Goal: Task Accomplishment & Management: Use online tool/utility

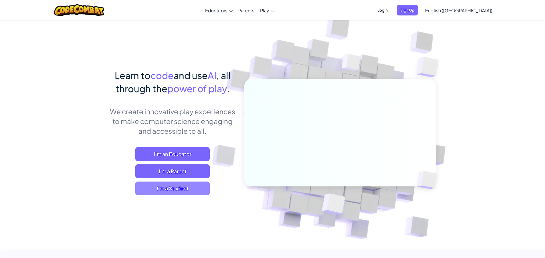
click at [187, 186] on span "I'm a Student" at bounding box center [172, 188] width 74 height 14
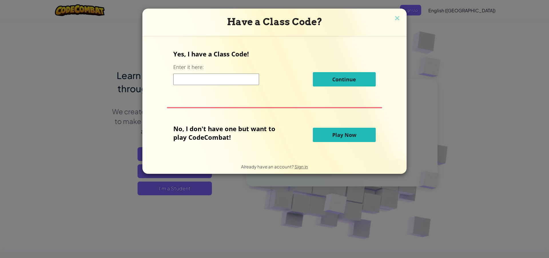
click at [332, 134] on span "Play Now" at bounding box center [344, 134] width 24 height 7
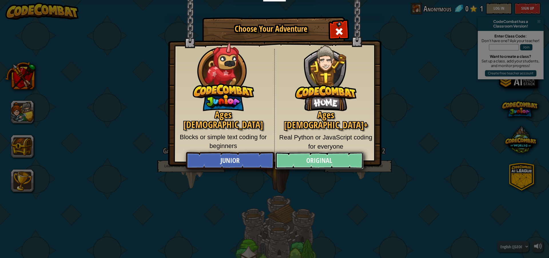
click at [331, 156] on link "Original" at bounding box center [319, 160] width 88 height 17
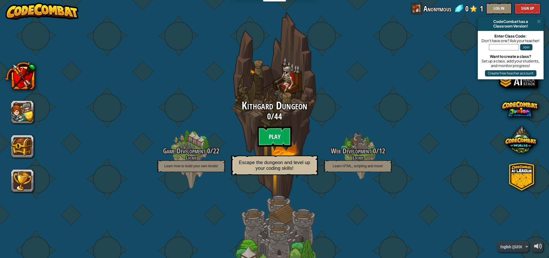
click at [271, 136] on btn "Play" at bounding box center [274, 136] width 34 height 21
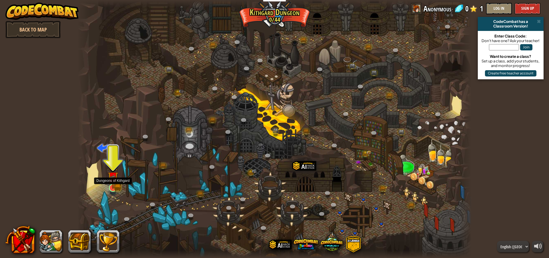
click at [117, 184] on img at bounding box center [113, 176] width 11 height 23
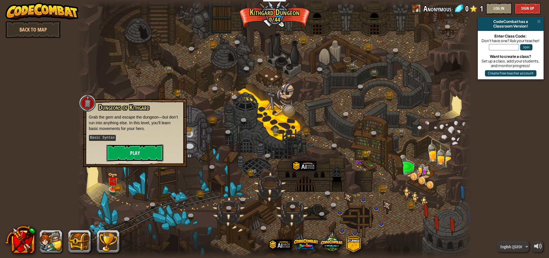
click at [141, 154] on button "Play" at bounding box center [134, 152] width 57 height 17
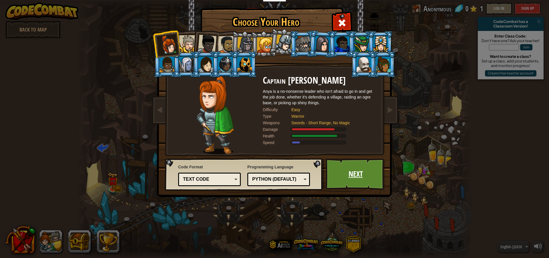
click at [349, 172] on link "Next" at bounding box center [356, 173] width 60 height 31
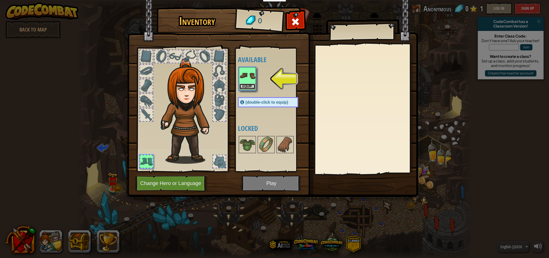
click at [246, 86] on button "Equip" at bounding box center [247, 86] width 16 height 6
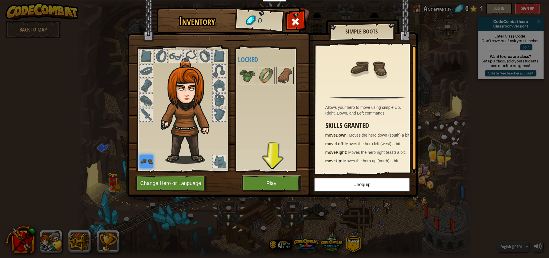
click at [278, 178] on button "Play" at bounding box center [272, 183] width 60 height 16
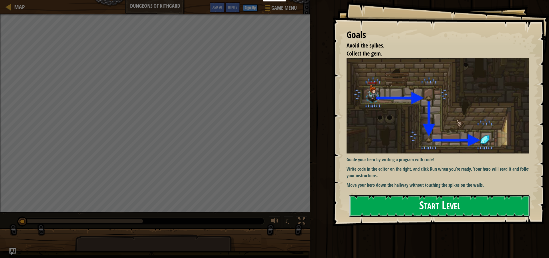
click at [368, 200] on button "Start Level" at bounding box center [439, 205] width 181 height 23
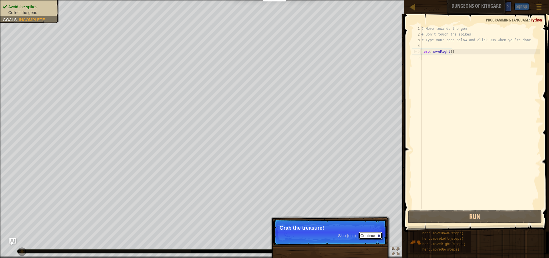
click at [365, 236] on button "Continue" at bounding box center [371, 235] width 24 height 7
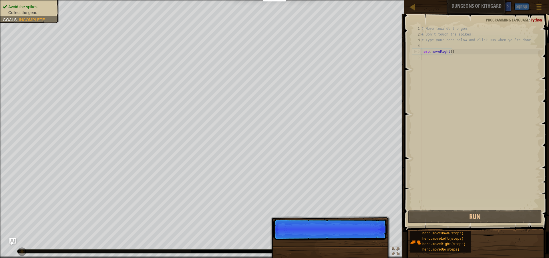
scroll to position [3, 0]
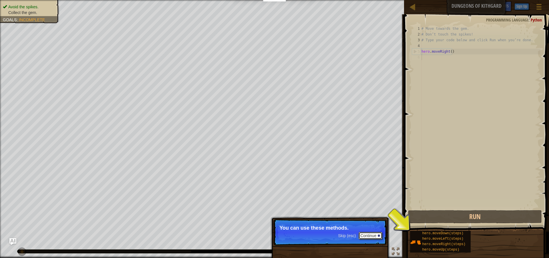
click at [365, 236] on button "Continue" at bounding box center [371, 235] width 24 height 7
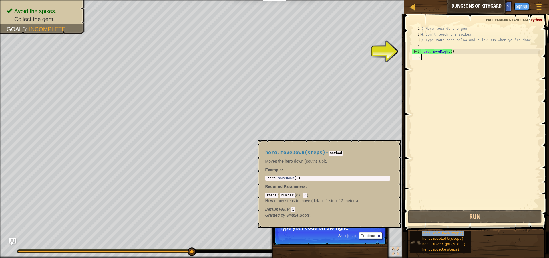
click at [436, 232] on span "hero.moveDown(steps)" at bounding box center [442, 233] width 41 height 4
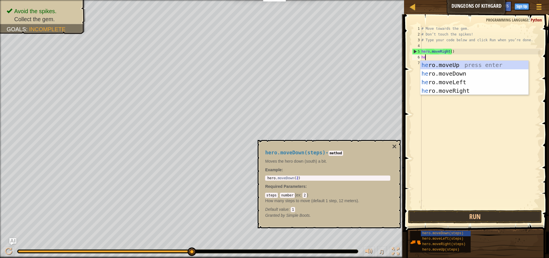
scroll to position [3, 0]
type textarea "hero"
click at [447, 72] on div "hero .moveUp press enter hero .moveDown press enter hero .moveLeft press enter …" at bounding box center [474, 86] width 108 height 51
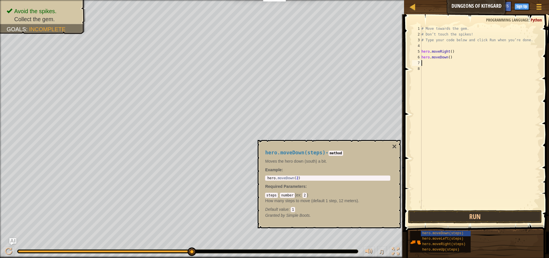
scroll to position [3, 0]
click at [448, 59] on div "# Move towards the gem. # Don’t touch the spikes! # Type your code below and cl…" at bounding box center [480, 123] width 120 height 194
type textarea "hero.moveDown()"
click at [480, 215] on button "Run" at bounding box center [475, 216] width 134 height 13
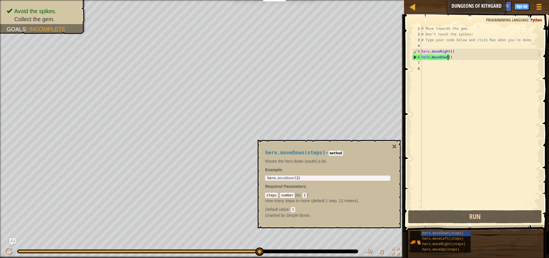
click at [436, 64] on div "# Move towards the gem. # Don’t touch the spikes! # Type your code below and cl…" at bounding box center [480, 123] width 120 height 194
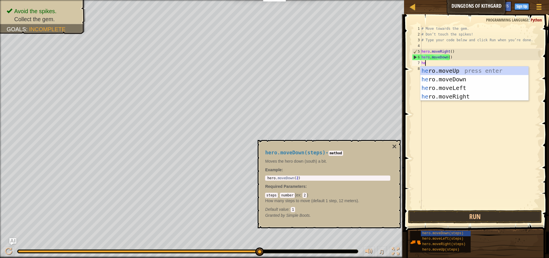
type textarea "hero"
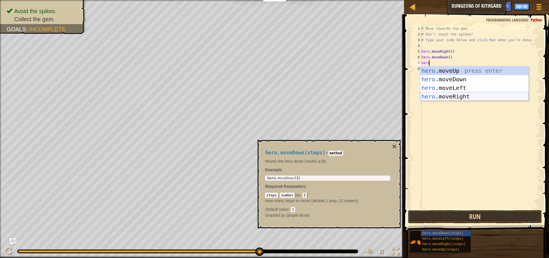
click at [451, 93] on div "hero .moveUp press enter hero .moveDown press enter hero .moveLeft press enter …" at bounding box center [474, 91] width 108 height 51
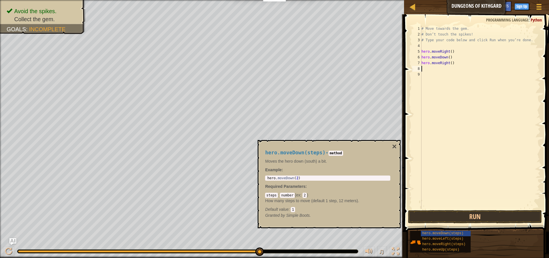
scroll to position [3, 0]
click at [473, 219] on button "Run" at bounding box center [475, 216] width 134 height 13
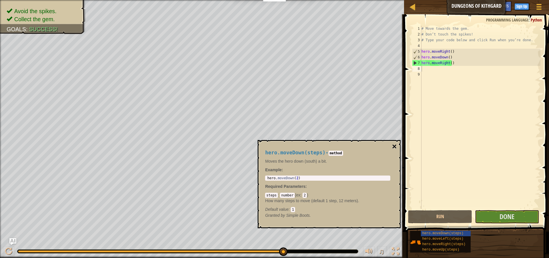
click at [394, 145] on button "×" at bounding box center [394, 146] width 5 height 8
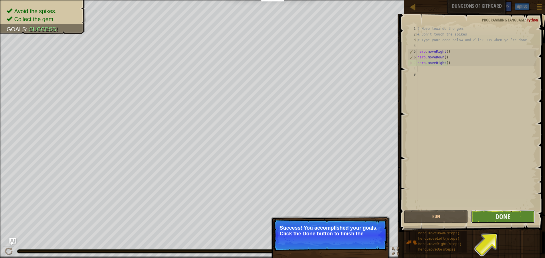
click at [514, 212] on button "Done" at bounding box center [503, 216] width 64 height 13
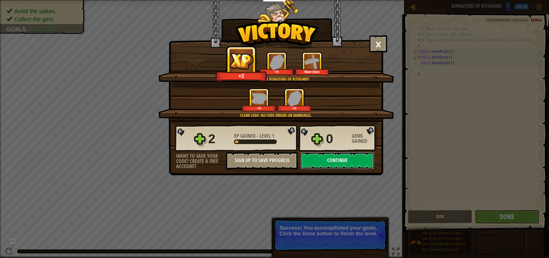
click at [324, 158] on button "Continue" at bounding box center [337, 160] width 74 height 17
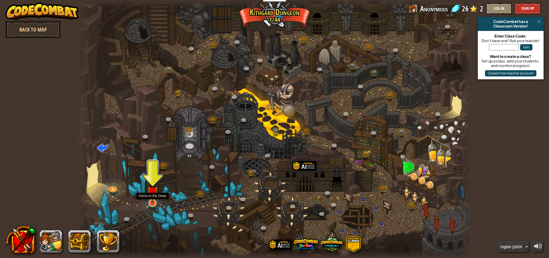
click at [157, 200] on img at bounding box center [152, 191] width 11 height 24
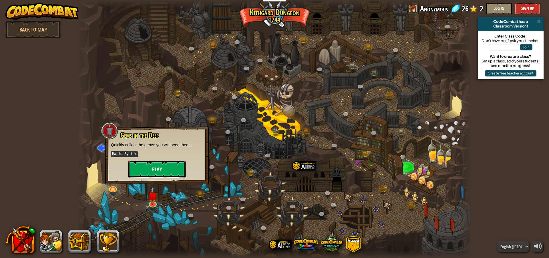
click at [158, 173] on button "Play" at bounding box center [156, 168] width 57 height 17
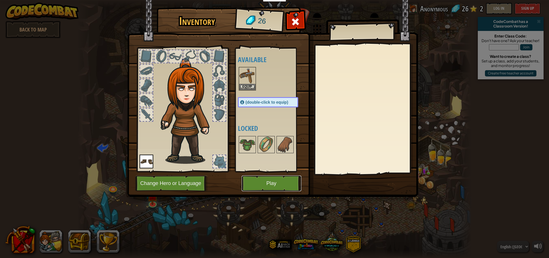
click at [255, 181] on button "Play" at bounding box center [272, 183] width 60 height 16
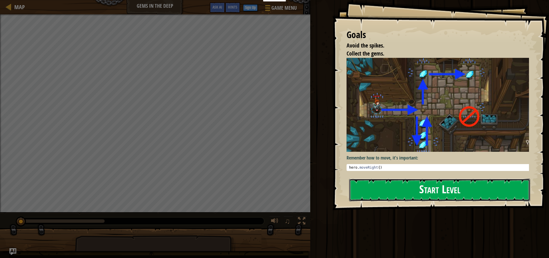
click at [399, 185] on button "Start Level" at bounding box center [439, 189] width 181 height 23
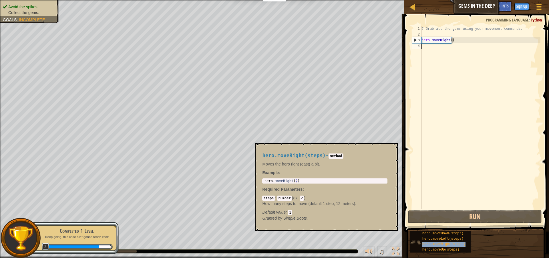
click at [449, 241] on div "hero.moveRight(steps)" at bounding box center [448, 243] width 55 height 5
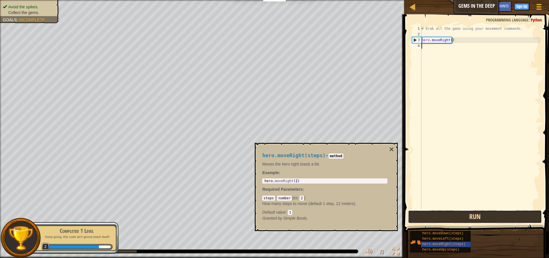
click at [460, 216] on button "Run" at bounding box center [475, 216] width 134 height 13
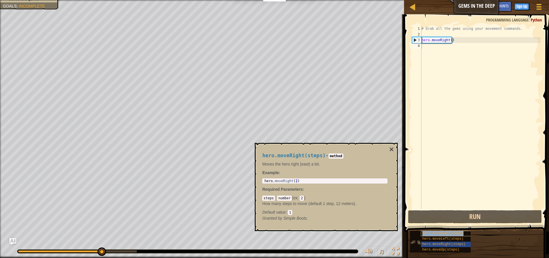
click at [453, 234] on span "hero.moveDown(steps)" at bounding box center [442, 233] width 41 height 4
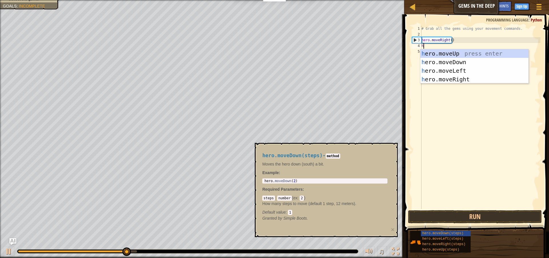
scroll to position [3, 0]
type textarea "ho"
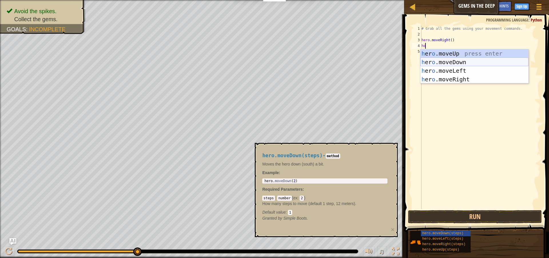
click at [438, 64] on div "h [PERSON_NAME]moveUp press enter h [PERSON_NAME]moveDown press enter h [PERSON…" at bounding box center [474, 74] width 108 height 51
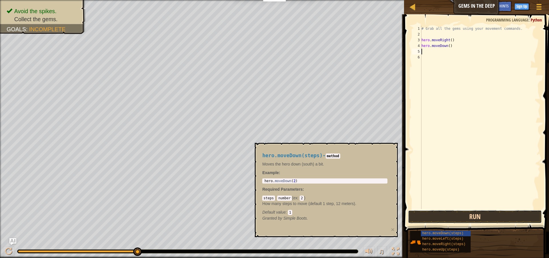
click at [459, 214] on button "Run" at bounding box center [475, 216] width 134 height 13
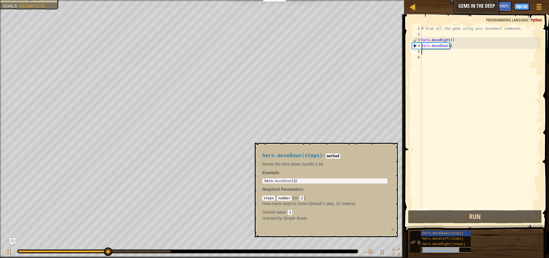
click at [459, 248] on div "hero.moveUp(steps)" at bounding box center [448, 249] width 55 height 5
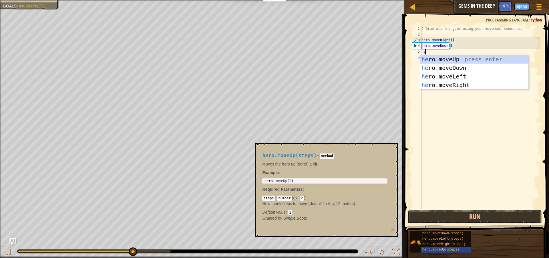
type textarea "hero"
click at [449, 56] on div "hero .moveUp press enter hero .moveDown press enter hero .moveLeft press enter …" at bounding box center [474, 80] width 108 height 51
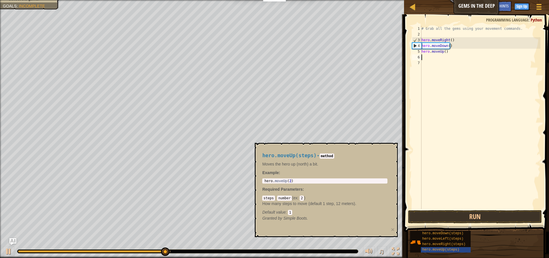
scroll to position [3, 0]
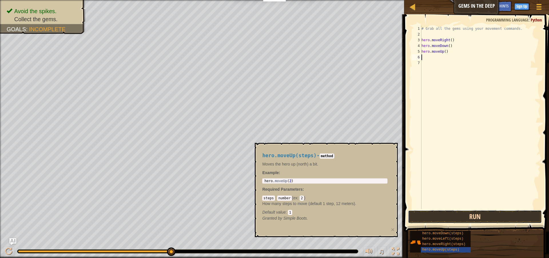
click at [461, 213] on button "Run" at bounding box center [475, 216] width 134 height 13
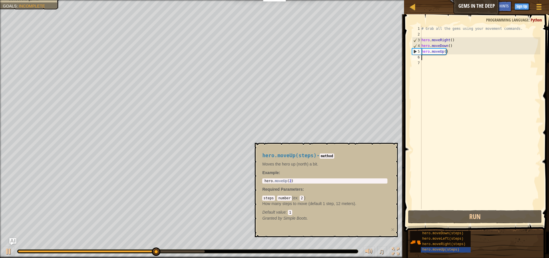
type textarea "r"
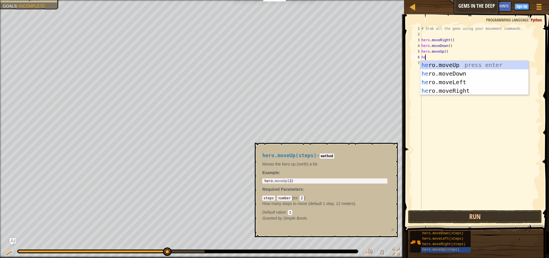
type textarea "hero"
click at [431, 64] on div "hero .moveUp press enter hero .moveDown press enter hero .moveLeft press enter …" at bounding box center [474, 86] width 108 height 51
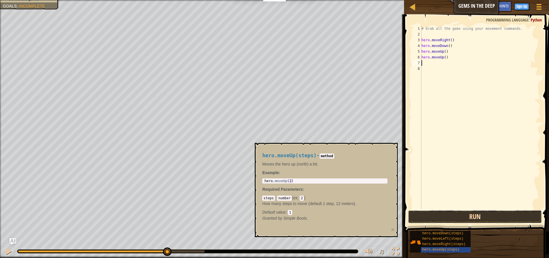
click at [475, 212] on button "Run" at bounding box center [475, 216] width 134 height 13
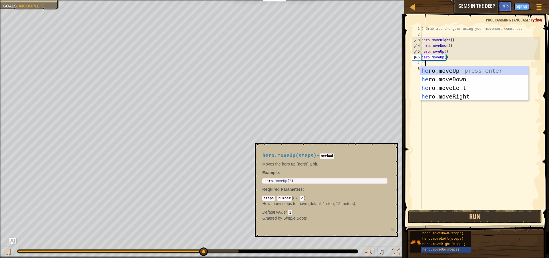
type textarea "hero"
click at [452, 95] on div "hero .moveUp press enter hero .moveDown press enter hero .moveLeft press enter …" at bounding box center [474, 91] width 108 height 51
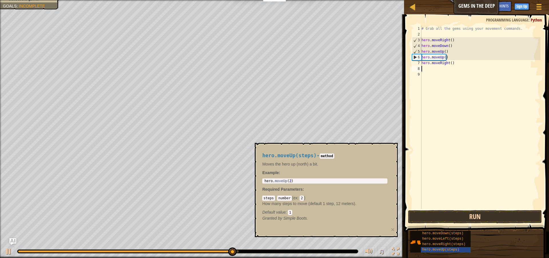
scroll to position [3, 0]
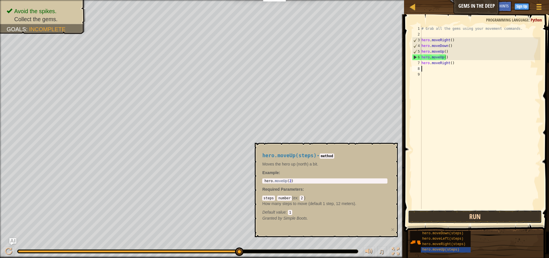
click at [469, 217] on button "Run" at bounding box center [475, 216] width 134 height 13
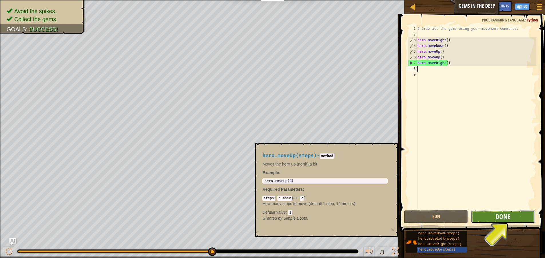
click at [488, 216] on button "Done" at bounding box center [503, 216] width 64 height 13
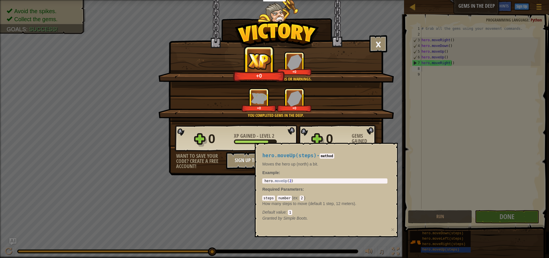
click at [387, 131] on div "× You will find a use for these gems soon. How fun was this level? Clean code: …" at bounding box center [274, 129] width 549 height 258
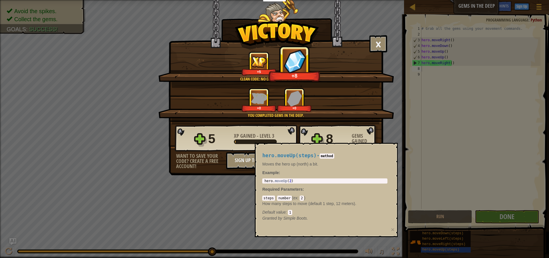
click at [394, 148] on div "hero.moveUp(steps) - method Moves the hero up (north) a bit. Example : 1 hero .…" at bounding box center [326, 190] width 143 height 94
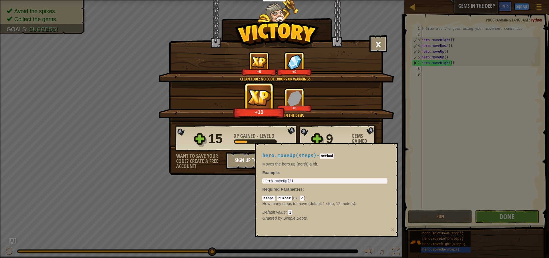
type textarea "hero.moveUp(2)"
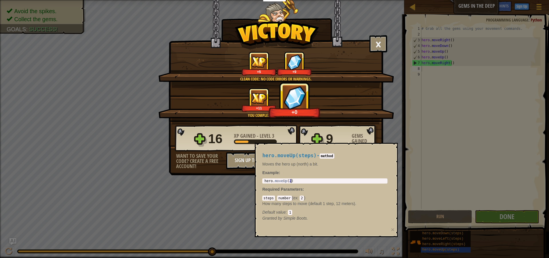
drag, startPoint x: 294, startPoint y: 180, endPoint x: 278, endPoint y: 182, distance: 15.5
click at [278, 182] on div "hero . moveUp ( 2 )" at bounding box center [324, 185] width 123 height 12
click at [278, 182] on div "hero . moveUp ( 2 )" at bounding box center [324, 181] width 123 height 4
click at [270, 241] on div "× You will find a use for these gems soon. How fun was this level? Clean code: …" at bounding box center [274, 129] width 549 height 258
click at [226, 156] on div "Want to save your code? Create a free account!" at bounding box center [201, 160] width 50 height 15
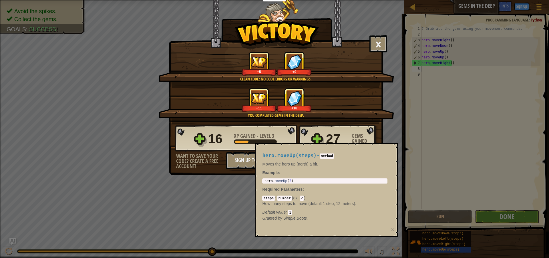
click at [326, 156] on code "method" at bounding box center [327, 155] width 15 height 5
click at [415, 209] on div "× You will find a use for these gems soon. How fun was this level? Clean code: …" at bounding box center [274, 129] width 549 height 258
drag, startPoint x: 235, startPoint y: 91, endPoint x: 283, endPoint y: 73, distance: 51.2
click at [240, 85] on div "× You will find a use for these gems soon. How fun was this level? Clean code: …" at bounding box center [276, 85] width 214 height 78
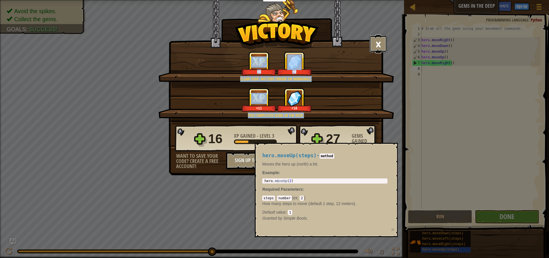
click at [373, 43] on button "×" at bounding box center [378, 43] width 18 height 17
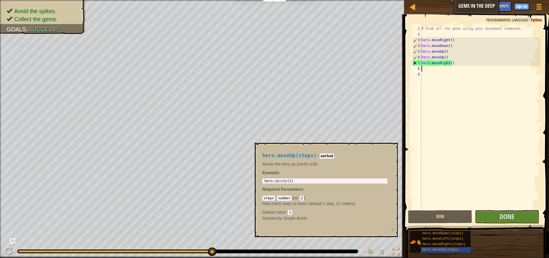
click at [335, 155] on h4 "hero.moveUp(steps) - method" at bounding box center [324, 155] width 125 height 5
drag, startPoint x: 270, startPoint y: 250, endPoint x: 316, endPoint y: 249, distance: 46.3
click at [316, 249] on div "♫" at bounding box center [202, 249] width 404 height 17
click at [13, 248] on button at bounding box center [8, 252] width 11 height 12
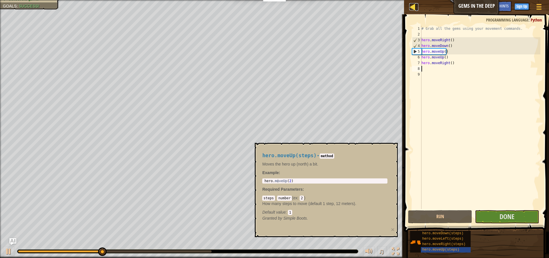
click at [411, 7] on div at bounding box center [412, 6] width 7 height 7
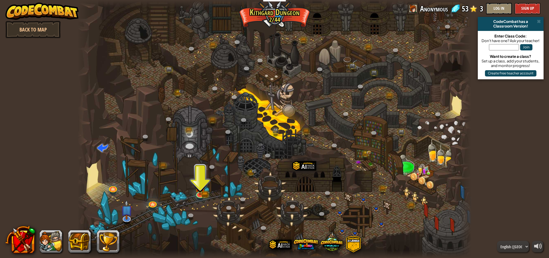
click at [194, 190] on div at bounding box center [274, 129] width 394 height 258
click at [200, 191] on img at bounding box center [200, 182] width 11 height 23
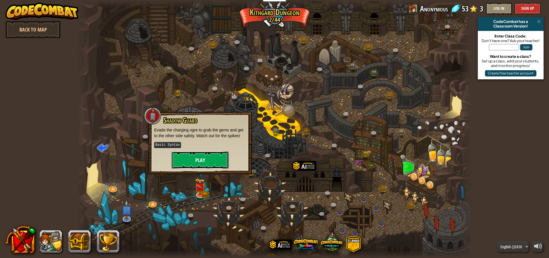
click at [206, 156] on button "Play" at bounding box center [200, 159] width 57 height 17
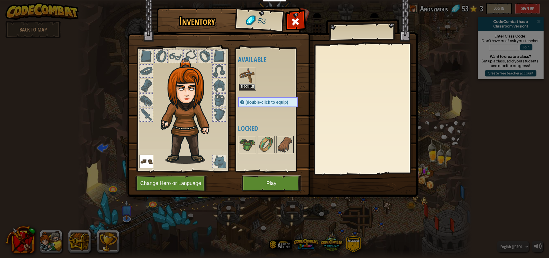
click at [272, 186] on button "Play" at bounding box center [272, 183] width 60 height 16
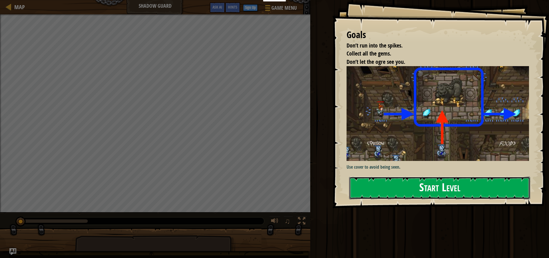
click at [445, 189] on button "Start Level" at bounding box center [439, 187] width 181 height 23
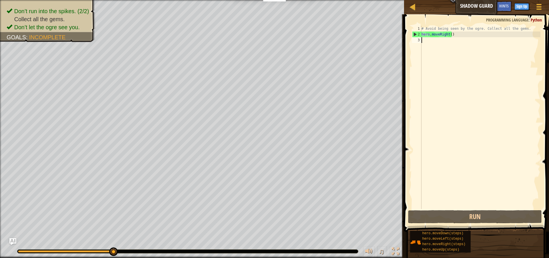
type textarea "m"
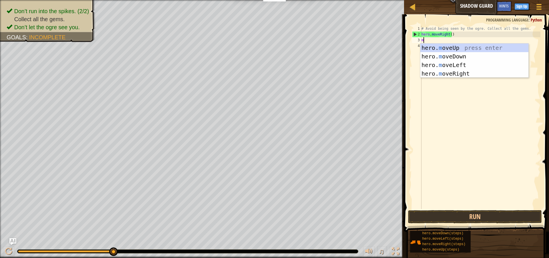
scroll to position [3, 0]
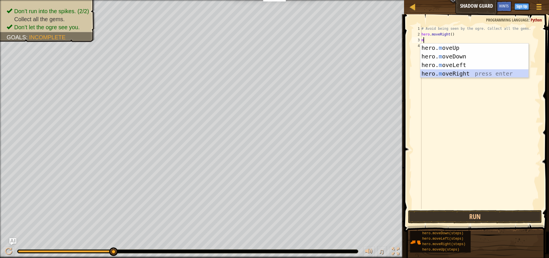
click at [453, 71] on div "hero. m oveUp press enter hero. m oveDown press enter hero. m oveLeft press ent…" at bounding box center [474, 68] width 108 height 51
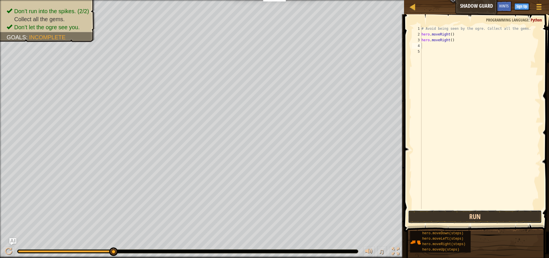
click at [462, 218] on button "Run" at bounding box center [475, 216] width 134 height 13
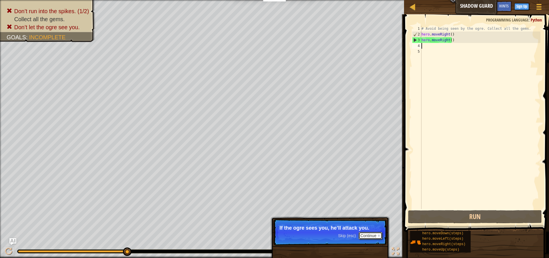
click at [374, 236] on button "Continue" at bounding box center [371, 235] width 24 height 7
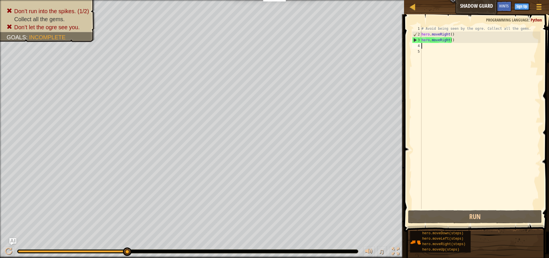
click at [463, 43] on div "# Avoid being seen by the ogre. Collect all the gems. hero . moveRight ( ) hero…" at bounding box center [480, 123] width 120 height 194
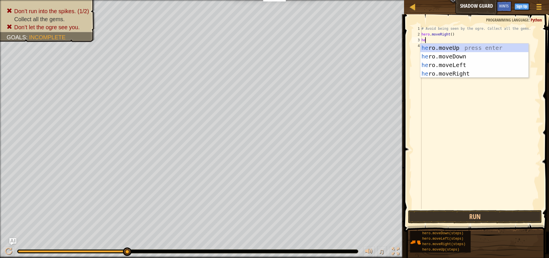
type textarea "hero"
click at [466, 72] on div "hero .moveUp press enter hero .moveDown press enter hero .moveLeft press enter …" at bounding box center [474, 68] width 108 height 51
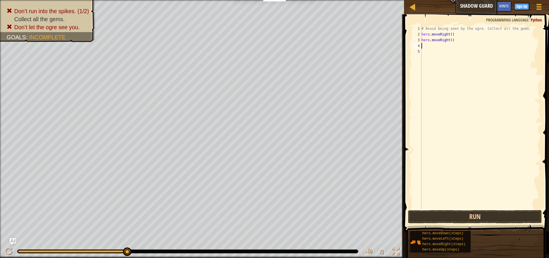
scroll to position [3, 0]
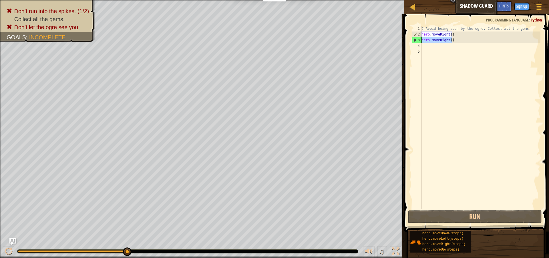
drag, startPoint x: 455, startPoint y: 39, endPoint x: 422, endPoint y: 40, distance: 32.9
click at [422, 40] on div "# Avoid being seen by the ogre. Collect all the gems. hero . moveRight ( ) hero…" at bounding box center [480, 123] width 120 height 194
type textarea "hero.moveRight()"
click at [424, 47] on div "# Avoid being seen by the ogre. Collect all the gems. hero . moveRight ( ) hero…" at bounding box center [480, 123] width 120 height 194
paste textarea "hero.moveRight()"
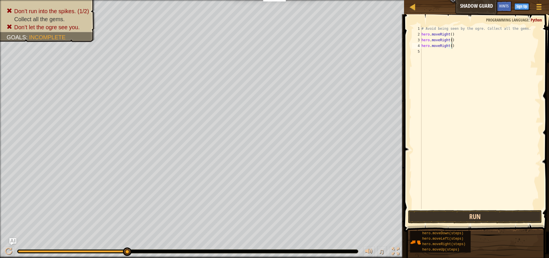
type textarea "hero.moveRight()"
click at [489, 217] on button "Run" at bounding box center [475, 216] width 134 height 13
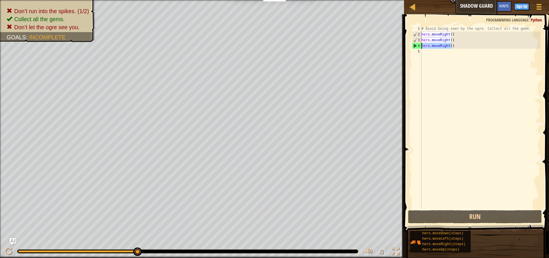
drag, startPoint x: 460, startPoint y: 46, endPoint x: 421, endPoint y: 46, distance: 39.2
click at [421, 46] on div "hero.moveRight() 1 2 3 4 5 # Avoid being seen by the ogre. Collect all the gems…" at bounding box center [476, 117] width 130 height 183
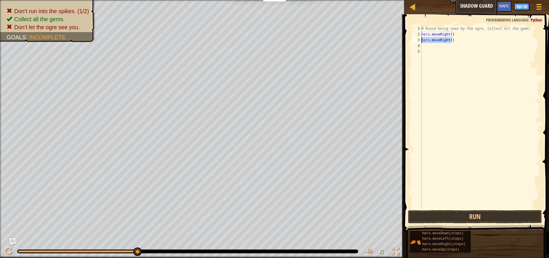
drag, startPoint x: 453, startPoint y: 40, endPoint x: 418, endPoint y: 40, distance: 35.5
click at [418, 40] on div "1 2 3 4 5 # Avoid being seen by the ogre. Collect all the gems. hero . moveRigh…" at bounding box center [476, 117] width 130 height 183
type textarea "hero.moveRight()"
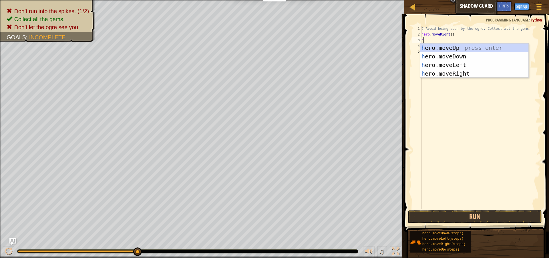
type textarea "hero"
click at [448, 48] on div "hero .moveUp press enter hero .moveDown press enter hero .moveLeft press enter …" at bounding box center [474, 68] width 108 height 51
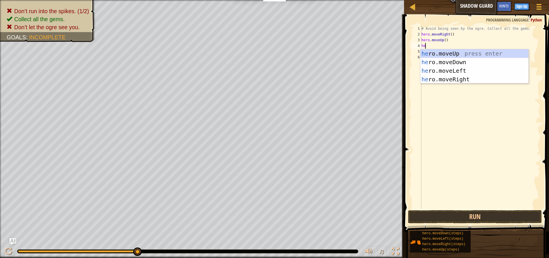
type textarea "hero"
click at [445, 79] on div "hero .moveUp press enter hero .moveDown press enter hero .moveLeft press enter …" at bounding box center [474, 74] width 108 height 51
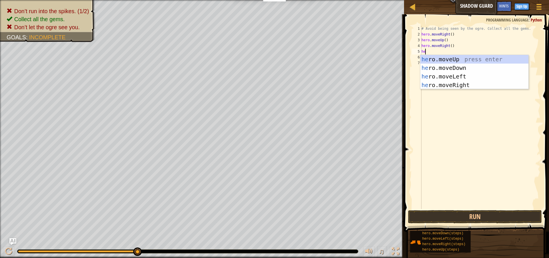
type textarea "hero"
click at [457, 66] on div "hero .moveUp press enter hero .moveDown press enter hero .moveLeft press enter …" at bounding box center [474, 80] width 108 height 51
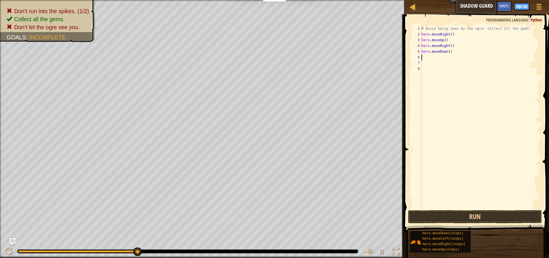
scroll to position [3, 0]
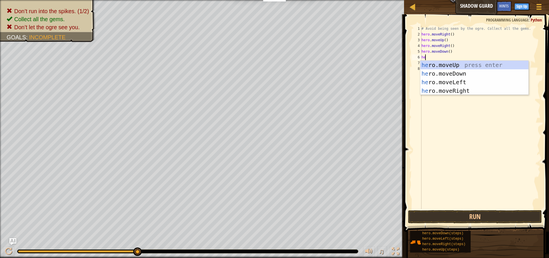
type textarea "hero"
click at [464, 90] on div "hero .moveUp press enter hero .moveDown press enter hero .moveLeft press enter …" at bounding box center [474, 86] width 108 height 51
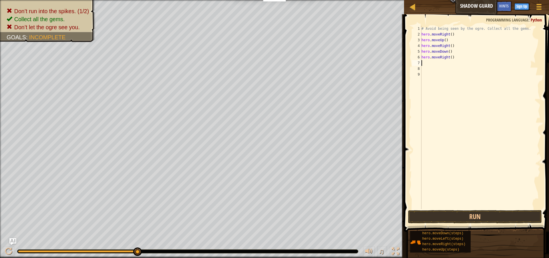
scroll to position [3, 0]
click at [466, 215] on button "Run" at bounding box center [475, 216] width 134 height 13
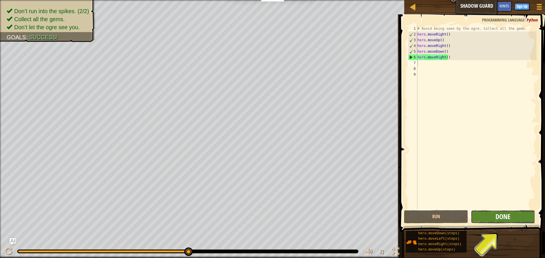
click at [495, 219] on span "Done" at bounding box center [502, 216] width 15 height 9
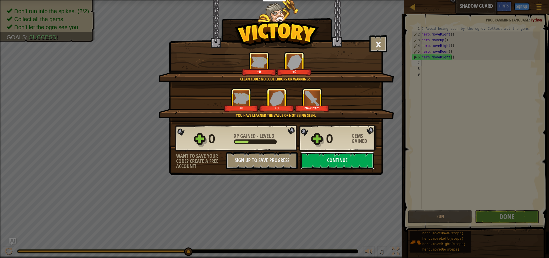
click at [332, 160] on button "Continue" at bounding box center [337, 160] width 74 height 17
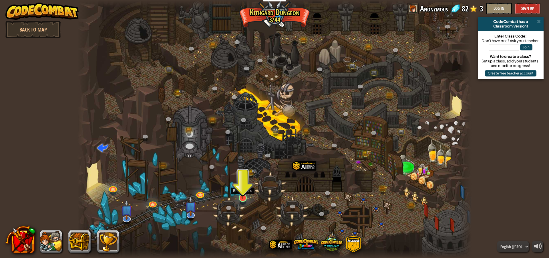
click at [243, 194] on img at bounding box center [242, 186] width 11 height 24
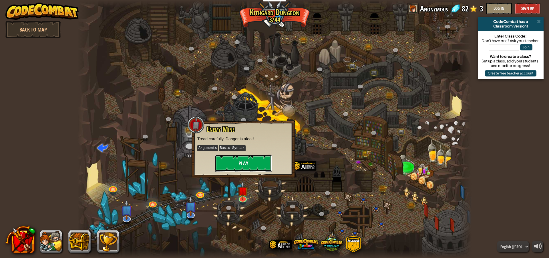
click at [248, 168] on button "Play" at bounding box center [243, 162] width 57 height 17
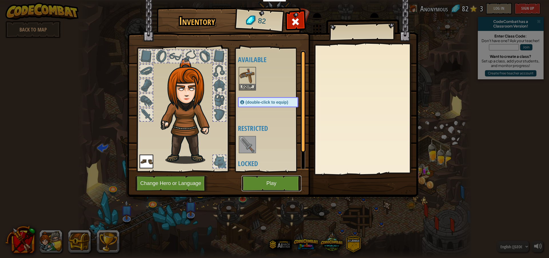
click at [260, 182] on button "Play" at bounding box center [272, 183] width 60 height 16
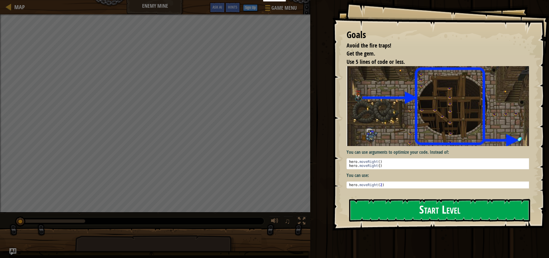
click at [393, 212] on button "Start Level" at bounding box center [439, 210] width 181 height 23
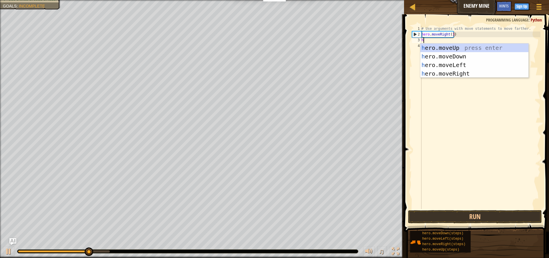
scroll to position [3, 0]
type textarea "he"
click at [443, 45] on div "he ro.moveUp press enter he ro.moveDown press enter he ro.moveLeft press enter …" at bounding box center [474, 68] width 108 height 51
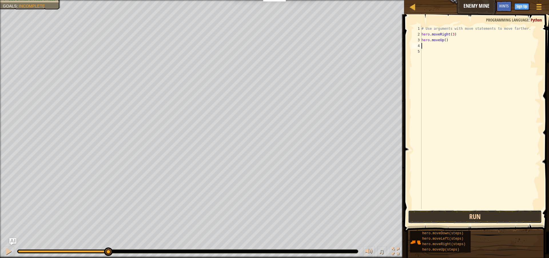
click at [482, 211] on button "Run" at bounding box center [475, 216] width 134 height 13
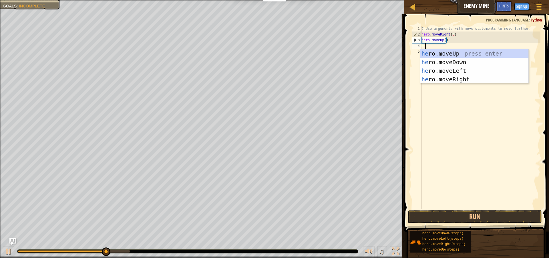
type textarea "hero"
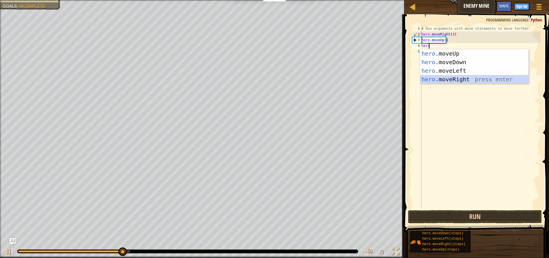
click at [452, 78] on div "hero .moveUp press enter hero .moveDown press enter hero .moveLeft press enter …" at bounding box center [474, 74] width 108 height 51
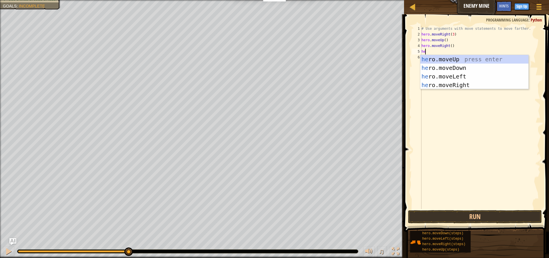
type textarea "hero"
click at [453, 67] on div "hero .moveUp press enter hero .moveDown press enter hero .moveLeft press enter …" at bounding box center [474, 80] width 108 height 51
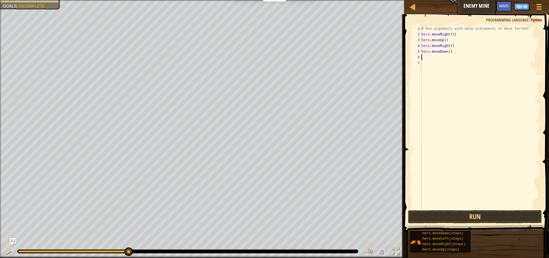
scroll to position [3, 0]
click at [448, 52] on div "# Use arguments with move statements to move farther. hero . moveRight ( 3 ) he…" at bounding box center [480, 123] width 120 height 194
type textarea "hero.moveDown(3)"
click at [454, 54] on div "# Use arguments with move statements to move farther. hero . moveRight ( 3 ) he…" at bounding box center [480, 123] width 120 height 194
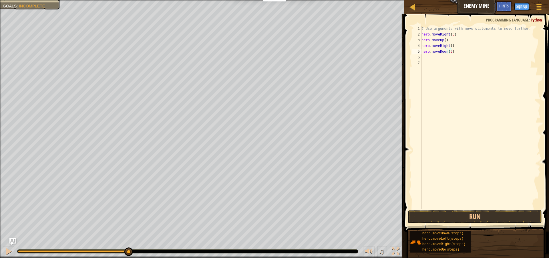
scroll to position [3, 0]
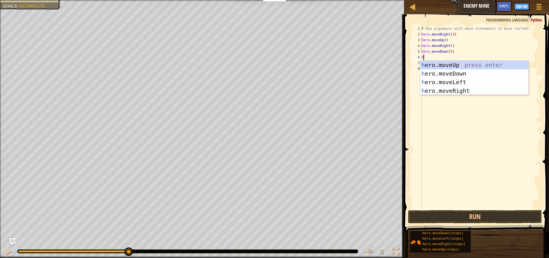
type textarea "her"
click at [462, 88] on div "her o.moveUp press enter her o.moveDown press enter her o.moveLeft press enter …" at bounding box center [474, 86] width 108 height 51
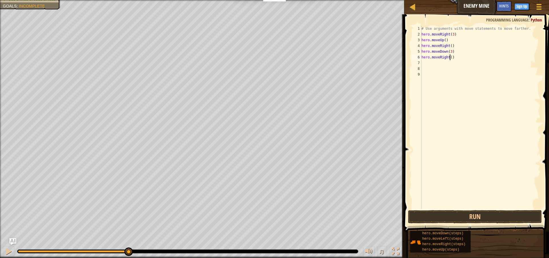
click at [451, 57] on div "# Use arguments with move statements to move farther. hero . moveRight ( 3 ) he…" at bounding box center [480, 123] width 120 height 194
type textarea "hero.moveRight(2)"
click at [481, 213] on button "Run" at bounding box center [475, 216] width 134 height 13
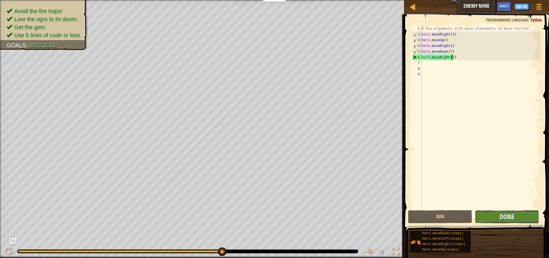
click at [492, 216] on button "Done" at bounding box center [507, 216] width 64 height 13
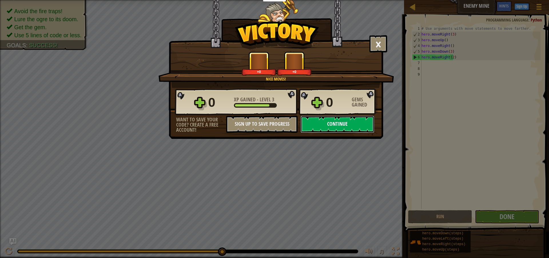
click at [324, 129] on button "Continue" at bounding box center [337, 123] width 74 height 17
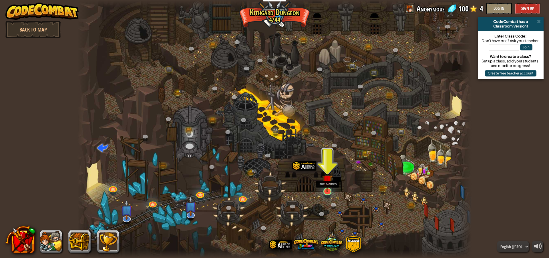
click at [324, 188] on img at bounding box center [327, 180] width 11 height 24
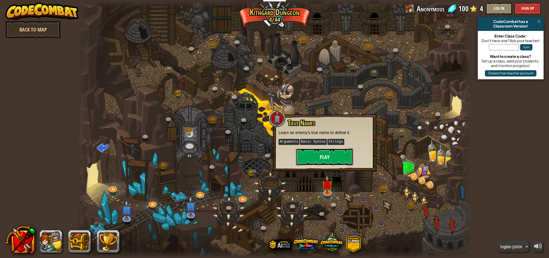
click at [328, 158] on button "Play" at bounding box center [324, 156] width 57 height 17
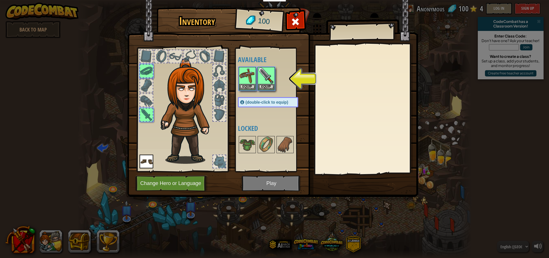
click at [268, 188] on img at bounding box center [272, 93] width 291 height 208
click at [264, 88] on button "Equip" at bounding box center [266, 86] width 16 height 6
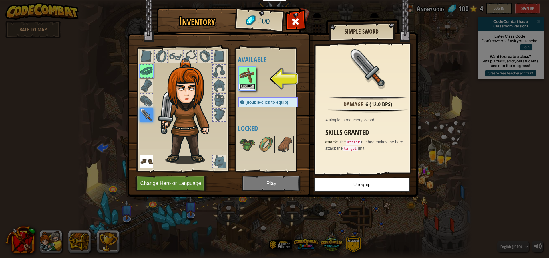
click at [245, 85] on button "Equip" at bounding box center [247, 86] width 16 height 6
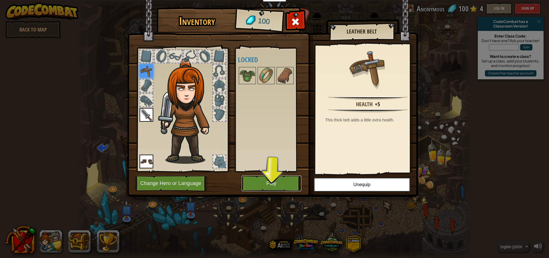
click at [289, 180] on button "Play" at bounding box center [272, 183] width 60 height 16
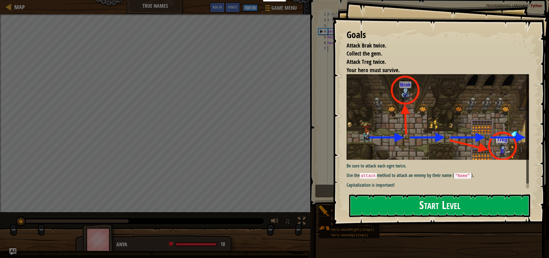
click at [391, 202] on button "Start Level" at bounding box center [439, 205] width 181 height 23
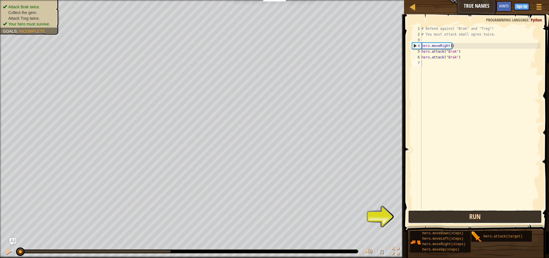
click at [460, 218] on button "Run" at bounding box center [475, 216] width 134 height 13
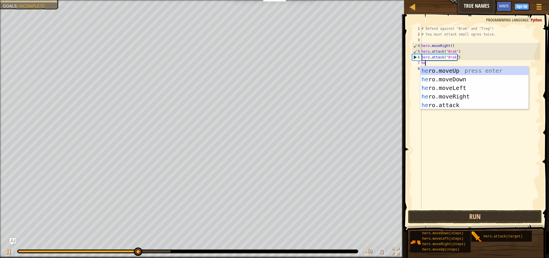
scroll to position [3, 0]
type textarea "her"
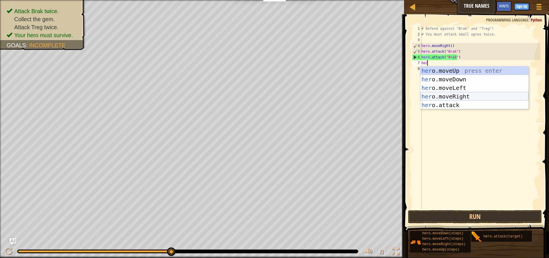
click at [452, 95] on div "her o.moveUp press enter her o.moveDown press enter her o.moveLeft press enter …" at bounding box center [474, 96] width 108 height 60
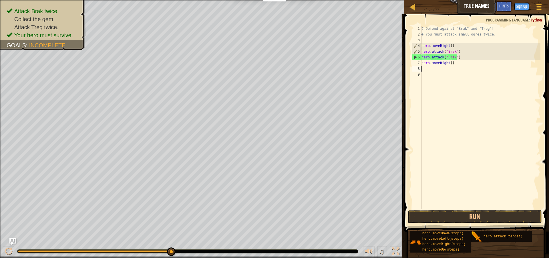
scroll to position [3, 0]
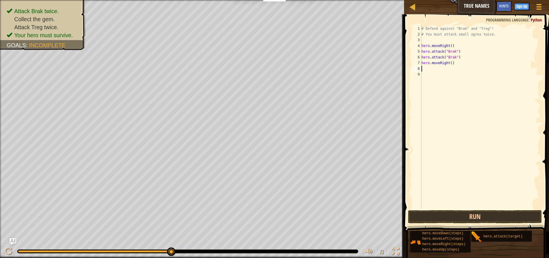
click at [450, 63] on div "# Defend against "Brak" and "Treg"! # You must attack small ogres twice. hero .…" at bounding box center [480, 123] width 120 height 194
type textarea "hero.moveRight(2)"
click at [460, 65] on div "# Defend against "Brak" and "Treg"! # You must attack small ogres twice. hero .…" at bounding box center [480, 123] width 120 height 194
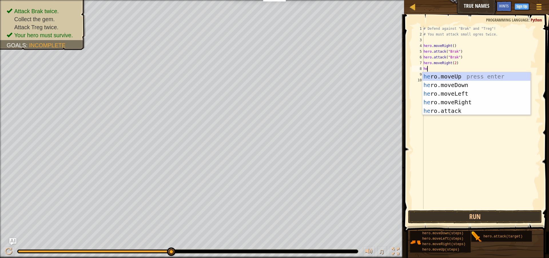
scroll to position [3, 0]
click at [455, 108] on div "her o.moveUp press enter her o.moveDown press enter her o.moveLeft press enter …" at bounding box center [476, 102] width 108 height 60
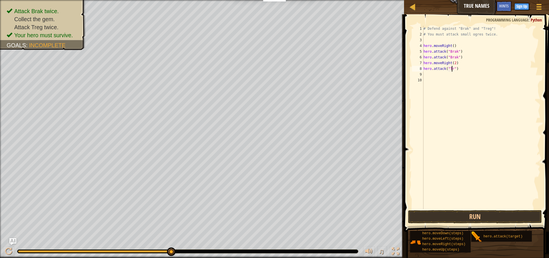
scroll to position [3, 3]
type textarea "hero.attack("Treg")"
click at [481, 215] on button "Run" at bounding box center [475, 216] width 134 height 13
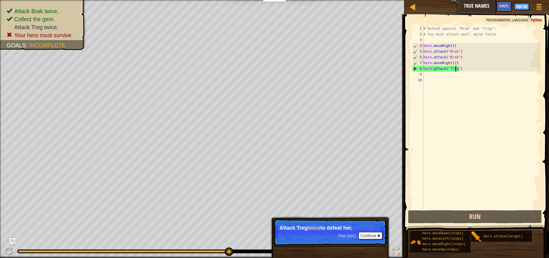
click at [460, 69] on div "# Defend against "Brak" and "Treg"! # You must attack small ogres twice. hero .…" at bounding box center [481, 123] width 118 height 194
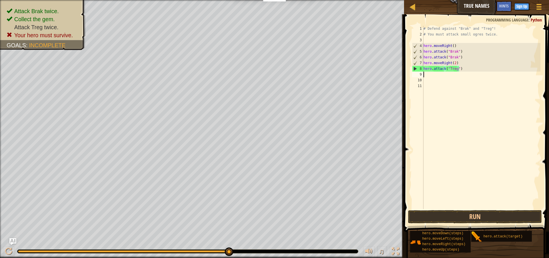
scroll to position [3, 0]
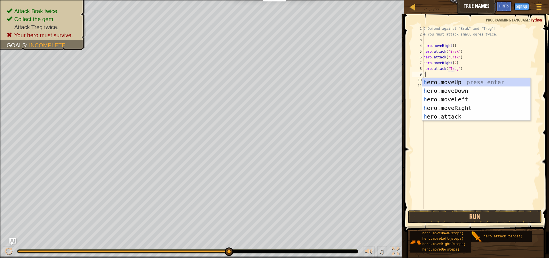
type textarea "he"
click at [467, 111] on div "he ro.moveUp press enter he ro.moveDown press enter he ro.moveLeft press enter …" at bounding box center [476, 108] width 108 height 60
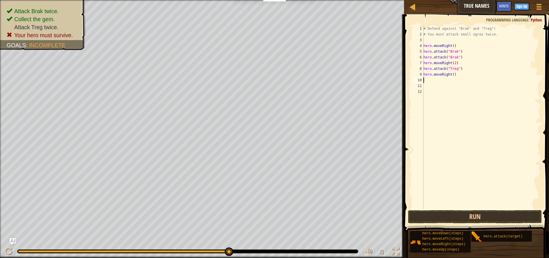
click at [451, 72] on div "# Defend against "Brak" and "Treg"! # You must attack small ogres twice. hero .…" at bounding box center [481, 123] width 118 height 194
click at [482, 214] on button "Run" at bounding box center [475, 216] width 134 height 13
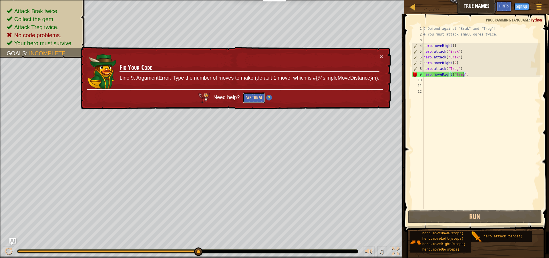
click at [257, 98] on button "Ask the AI" at bounding box center [254, 97] width 22 height 11
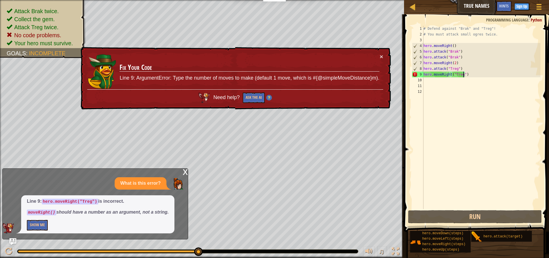
click at [445, 76] on div "# Defend against "Brak" and "Treg"! # You must attack small ogres twice. hero .…" at bounding box center [481, 123] width 118 height 194
click at [449, 75] on div "# Defend against "Brak" and "Treg"! # You must attack small ogres twice. hero .…" at bounding box center [481, 123] width 118 height 194
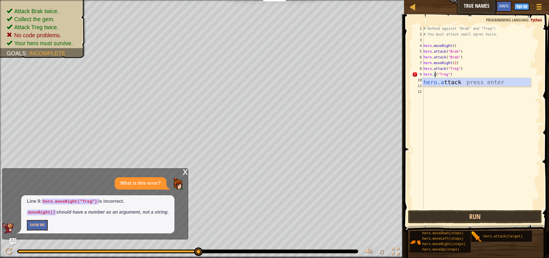
scroll to position [3, 1]
click at [456, 78] on div "[DOMAIN_NAME] tack press enter" at bounding box center [476, 91] width 108 height 26
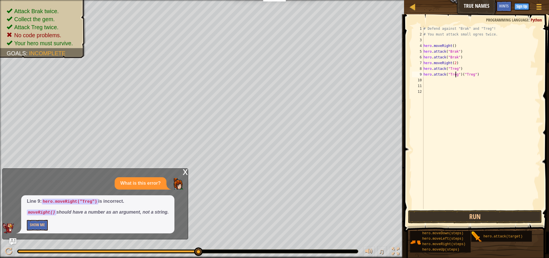
scroll to position [3, 3]
click at [474, 74] on div "# Defend against "Brak" and "Treg"! # You must attack small ogres twice. hero .…" at bounding box center [481, 123] width 118 height 194
type textarea "hero.attack("Treg")"
click at [468, 214] on button "Run" at bounding box center [475, 216] width 134 height 13
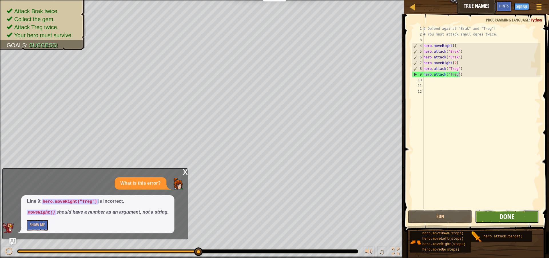
click at [501, 219] on span "Done" at bounding box center [506, 216] width 15 height 9
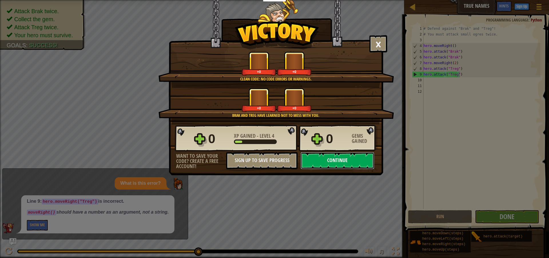
click at [316, 158] on button "Continue" at bounding box center [337, 160] width 74 height 17
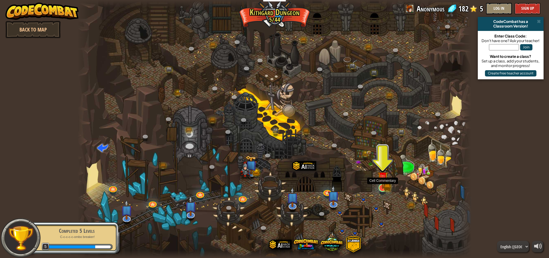
click at [379, 182] on img at bounding box center [382, 176] width 11 height 23
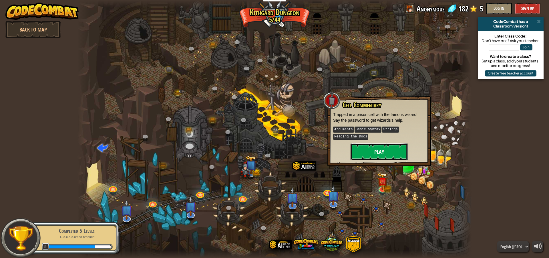
click at [381, 155] on button "Play" at bounding box center [379, 151] width 57 height 17
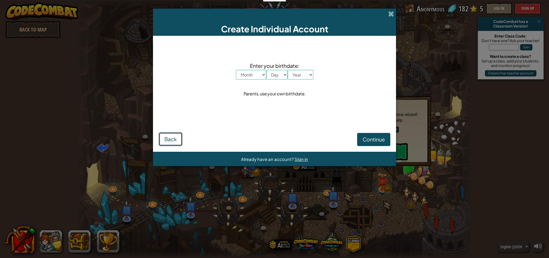
click at [174, 141] on span "Back" at bounding box center [170, 139] width 12 height 7
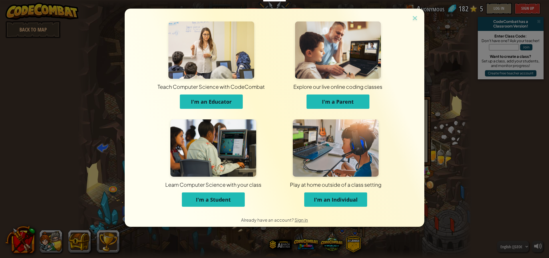
click at [232, 197] on button "I'm a Student" at bounding box center [213, 199] width 63 height 14
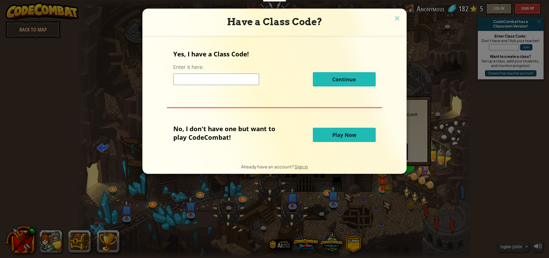
click at [353, 132] on span "Play Now" at bounding box center [344, 134] width 24 height 7
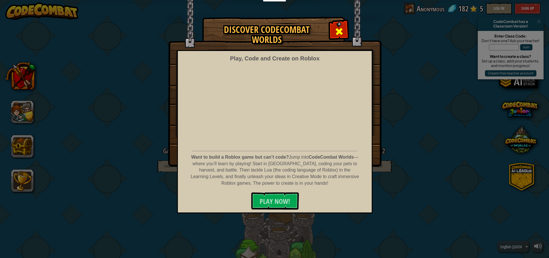
click at [340, 33] on span at bounding box center [338, 31] width 9 height 9
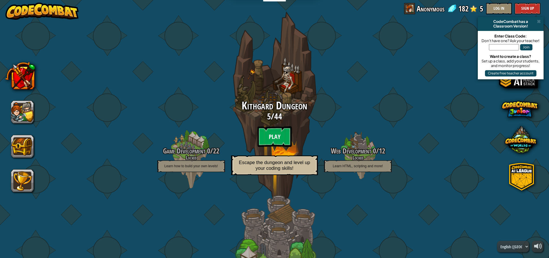
click at [274, 135] on btn "Play" at bounding box center [274, 136] width 34 height 21
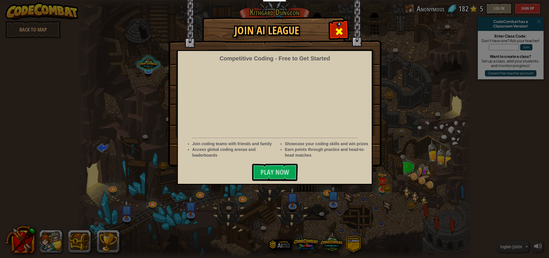
click at [335, 28] on span at bounding box center [338, 31] width 9 height 9
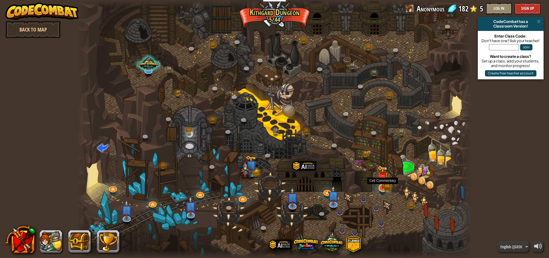
click at [386, 181] on img at bounding box center [382, 176] width 11 height 23
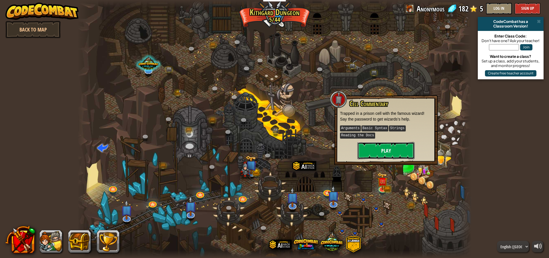
click at [385, 148] on button "Play" at bounding box center [385, 150] width 57 height 17
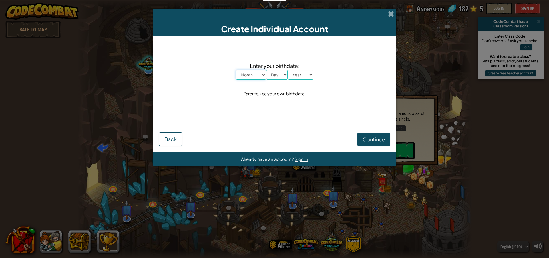
click at [261, 78] on select "Month January February March April May June July August September October Novem…" at bounding box center [251, 75] width 30 height 10
select select "5"
click at [236, 70] on select "Month January February March April May June July August September October Novem…" at bounding box center [251, 75] width 30 height 10
click at [277, 78] on select "Day 1 2 3 4 5 6 7 8 9 10 11 12 13 14 15 16 17 18 19 20 21 22 23 24 25 26 27 28 …" at bounding box center [276, 75] width 21 height 10
select select "4"
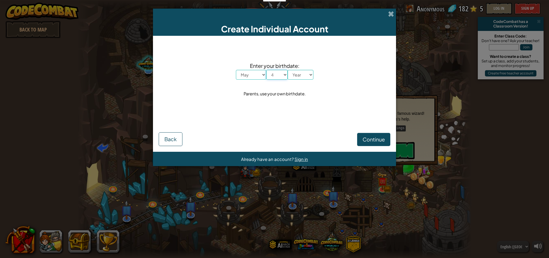
click at [266, 70] on select "Day 1 2 3 4 5 6 7 8 9 10 11 12 13 14 15 16 17 18 19 20 21 22 23 24 25 26 27 28 …" at bounding box center [276, 75] width 21 height 10
click at [296, 70] on select "Year [DATE] 2024 2023 2022 2021 2020 2019 2018 2017 2016 2015 2014 2013 2012 20…" at bounding box center [301, 75] width 26 height 10
select select "2024"
click at [288, 70] on select "Year [DATE] 2024 2023 2022 2021 2020 2019 2018 2017 2016 2015 2014 2013 2012 20…" at bounding box center [301, 75] width 26 height 10
click at [371, 142] on span "Continue" at bounding box center [374, 139] width 22 height 7
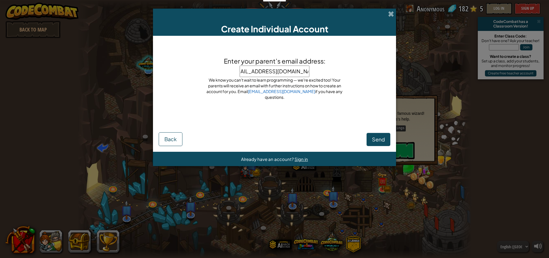
type input "[EMAIL_ADDRESS][DOMAIN_NAME]"
click button "Send" at bounding box center [379, 139] width 24 height 13
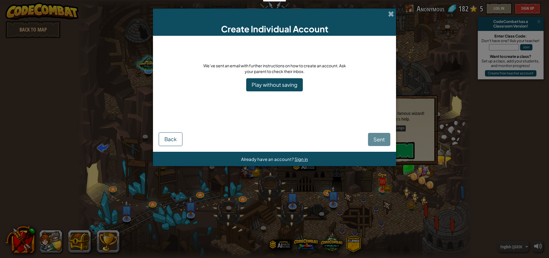
click at [377, 134] on div "Sent Back" at bounding box center [275, 131] width 232 height 29
click at [286, 86] on link "Play without saving" at bounding box center [274, 84] width 57 height 13
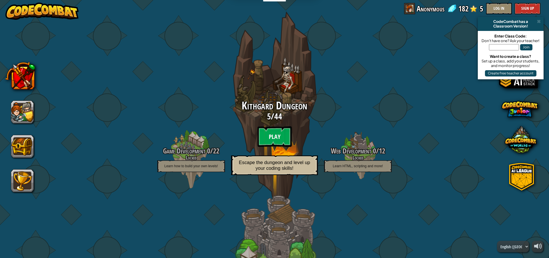
click at [283, 135] on btn "Play" at bounding box center [274, 136] width 34 height 21
